Goal: Task Accomplishment & Management: Manage account settings

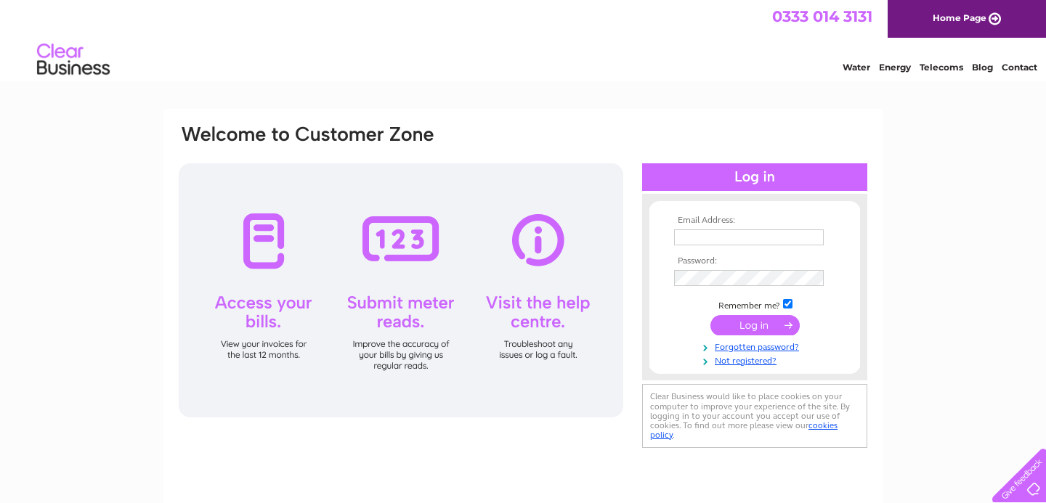
type input "finance@citygateschurch.net"
click at [758, 325] on input "submit" at bounding box center [754, 325] width 89 height 20
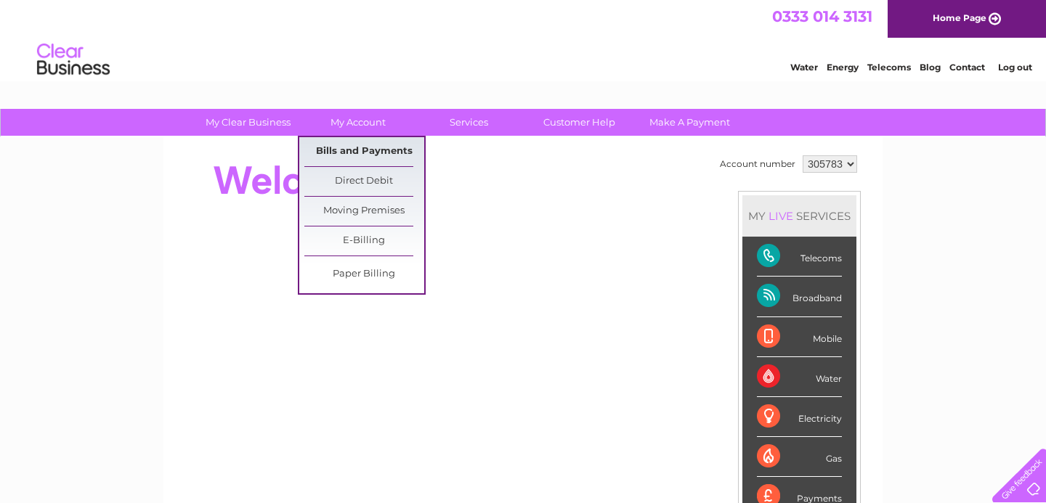
click at [354, 150] on link "Bills and Payments" at bounding box center [364, 151] width 120 height 29
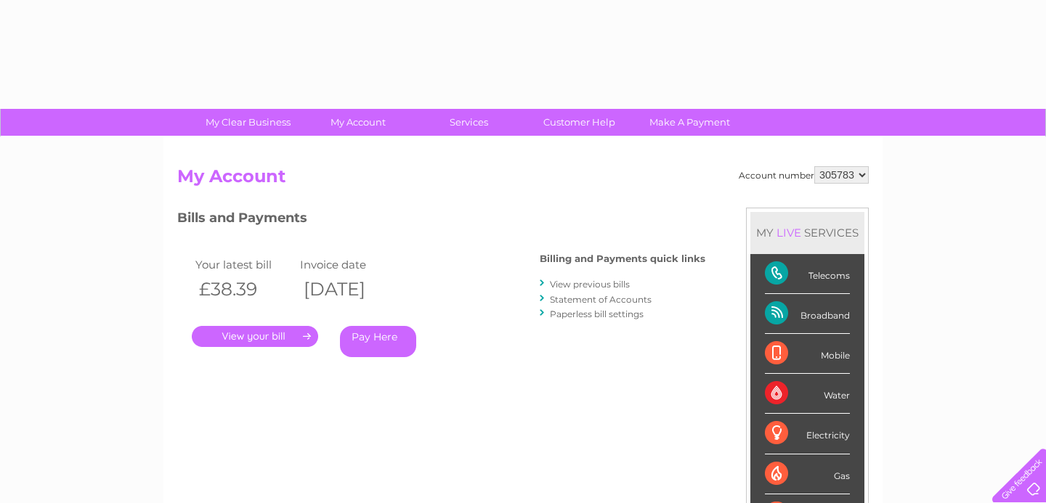
click at [362, 150] on div "Account number 305783 My Account MY LIVE SERVICES Telecoms Broadband Mobile Wat…" at bounding box center [522, 377] width 719 height 481
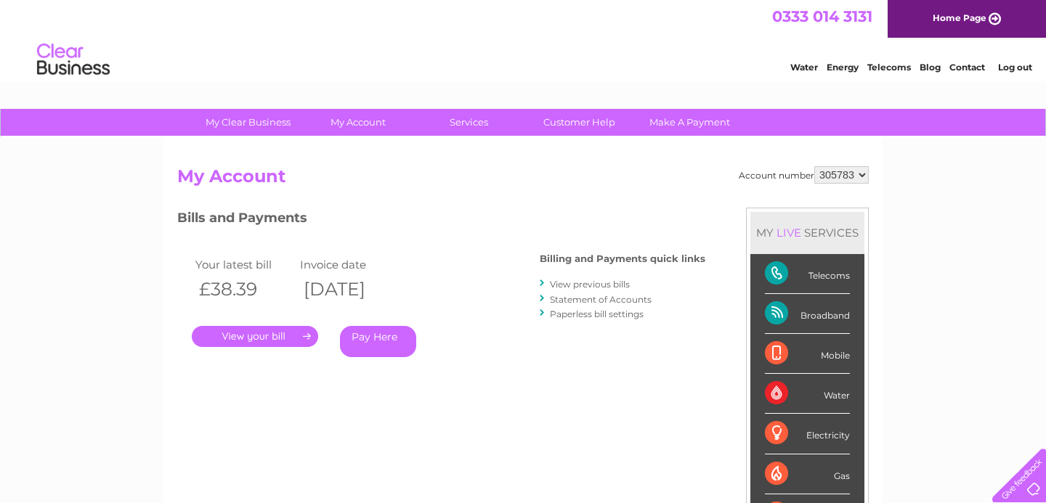
click at [268, 334] on link "." at bounding box center [255, 336] width 126 height 21
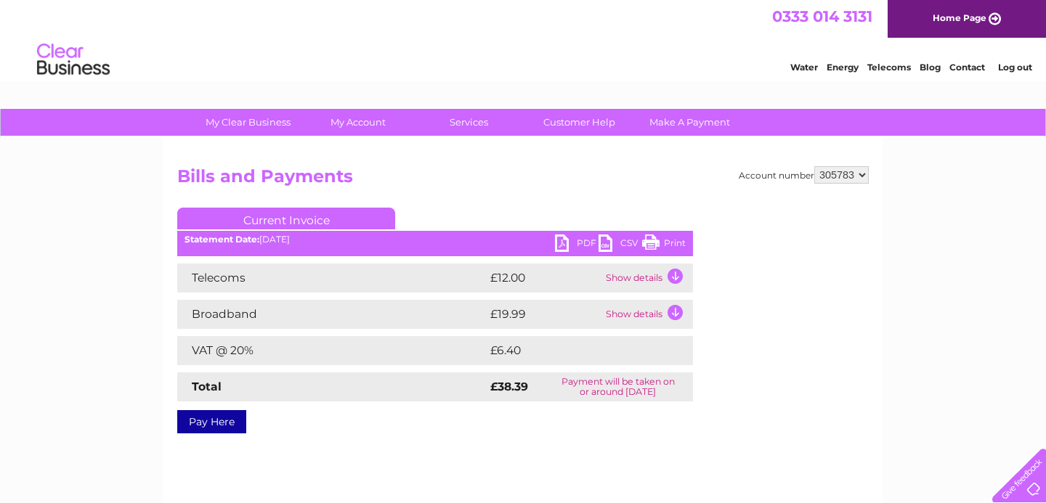
click at [574, 241] on link "PDF" at bounding box center [577, 245] width 44 height 21
click at [672, 240] on link "Print" at bounding box center [664, 245] width 44 height 21
